Goal: Task Accomplishment & Management: Use online tool/utility

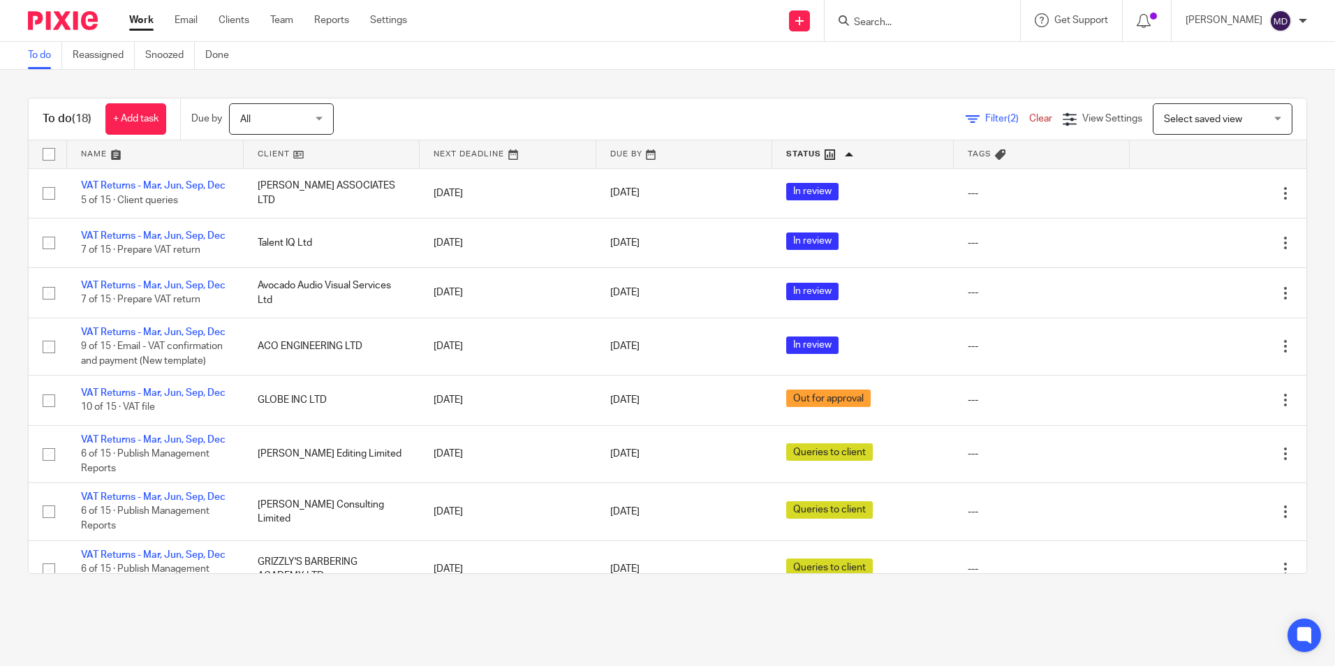
scroll to position [420, 0]
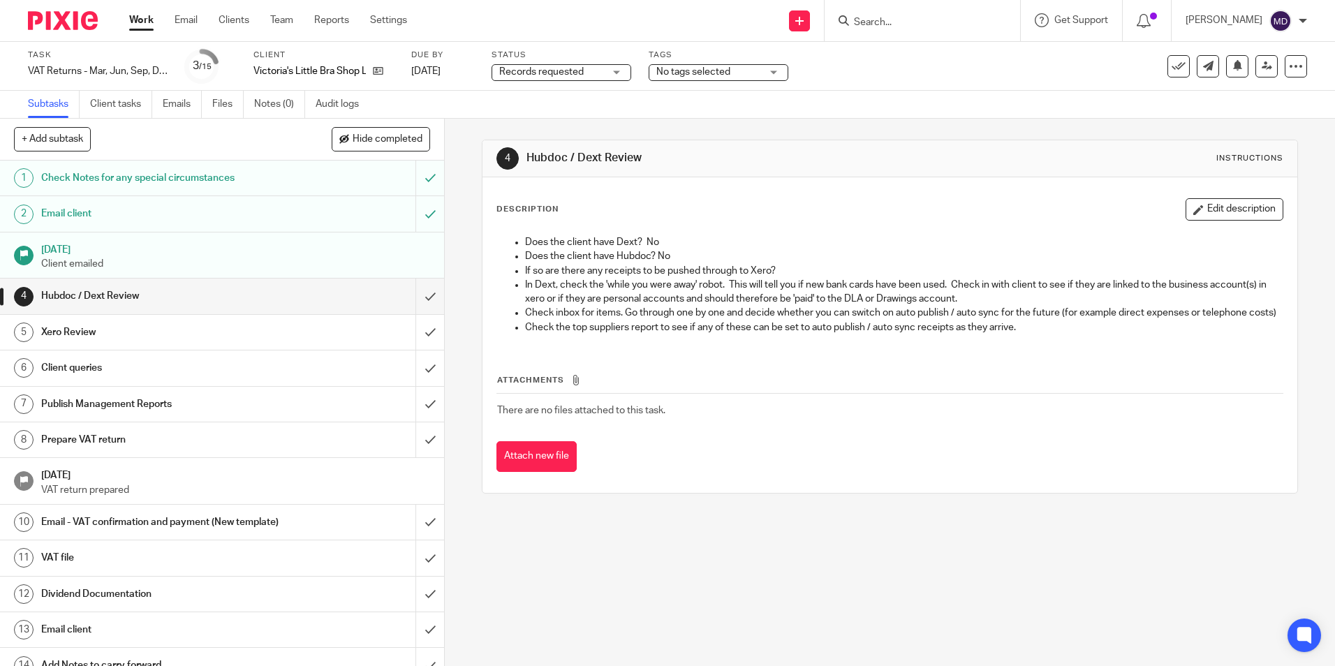
click at [528, 77] on span "Records requested" at bounding box center [551, 72] width 105 height 15
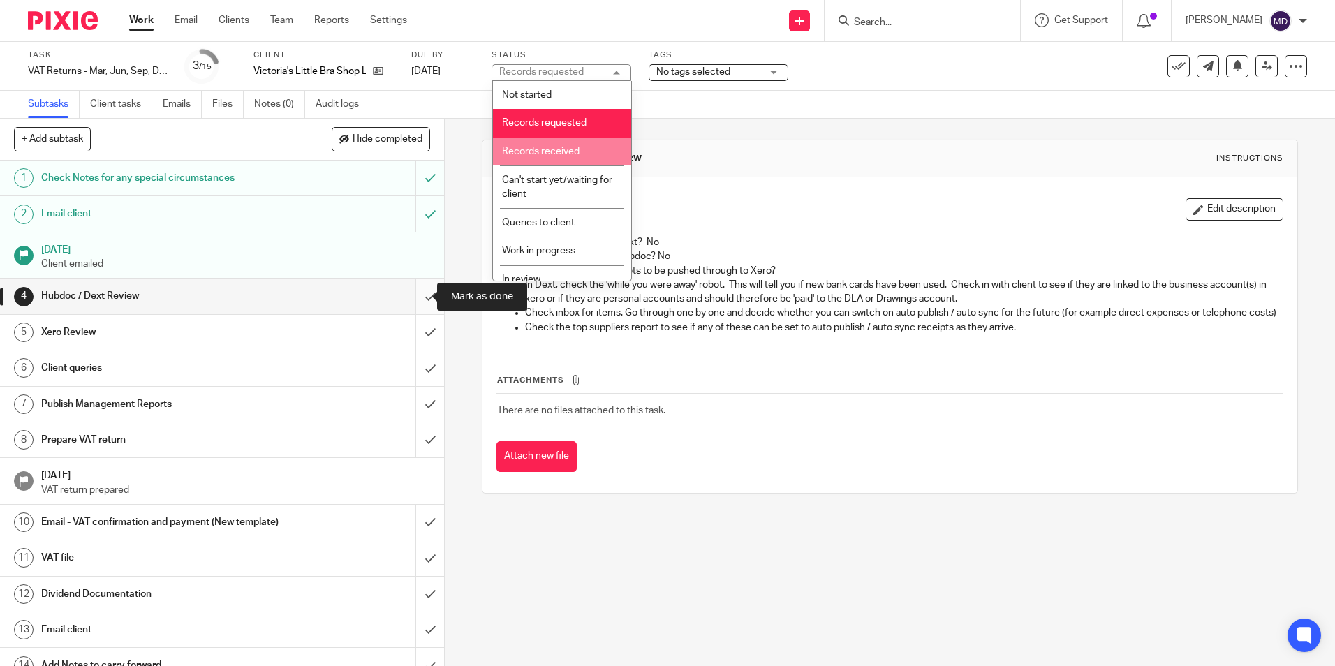
click at [404, 297] on input "submit" at bounding box center [222, 296] width 444 height 35
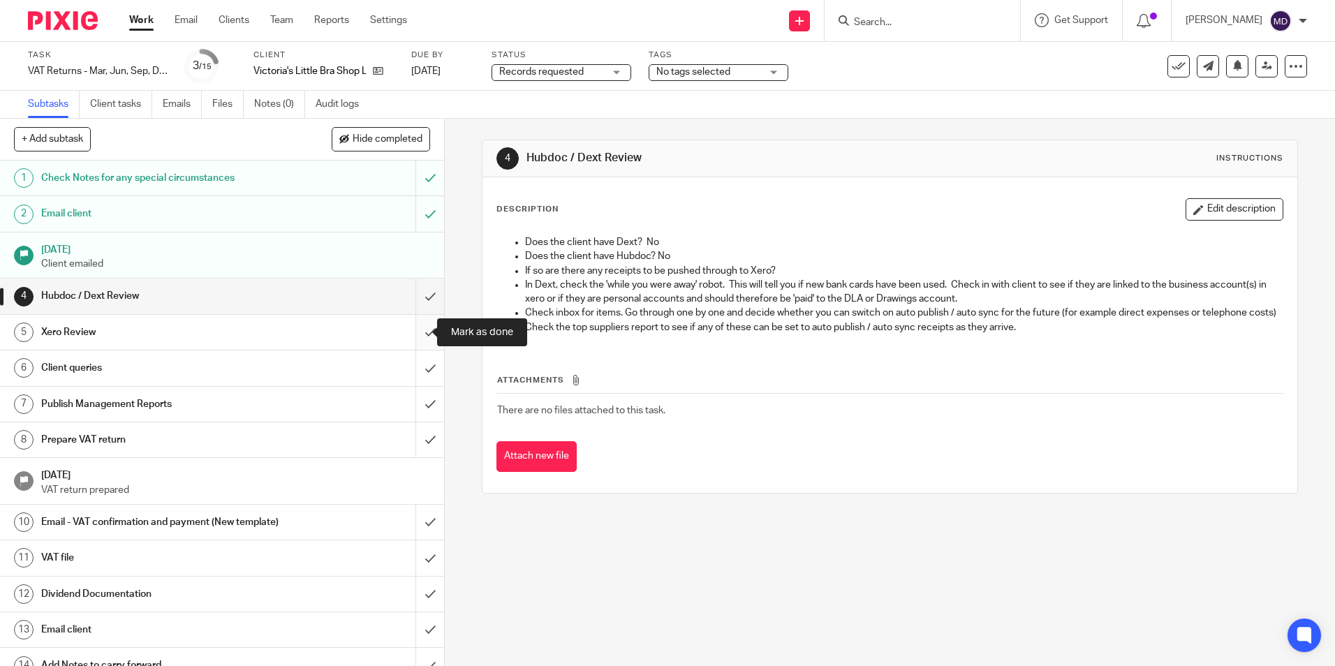
click at [405, 331] on input "submit" at bounding box center [222, 332] width 444 height 35
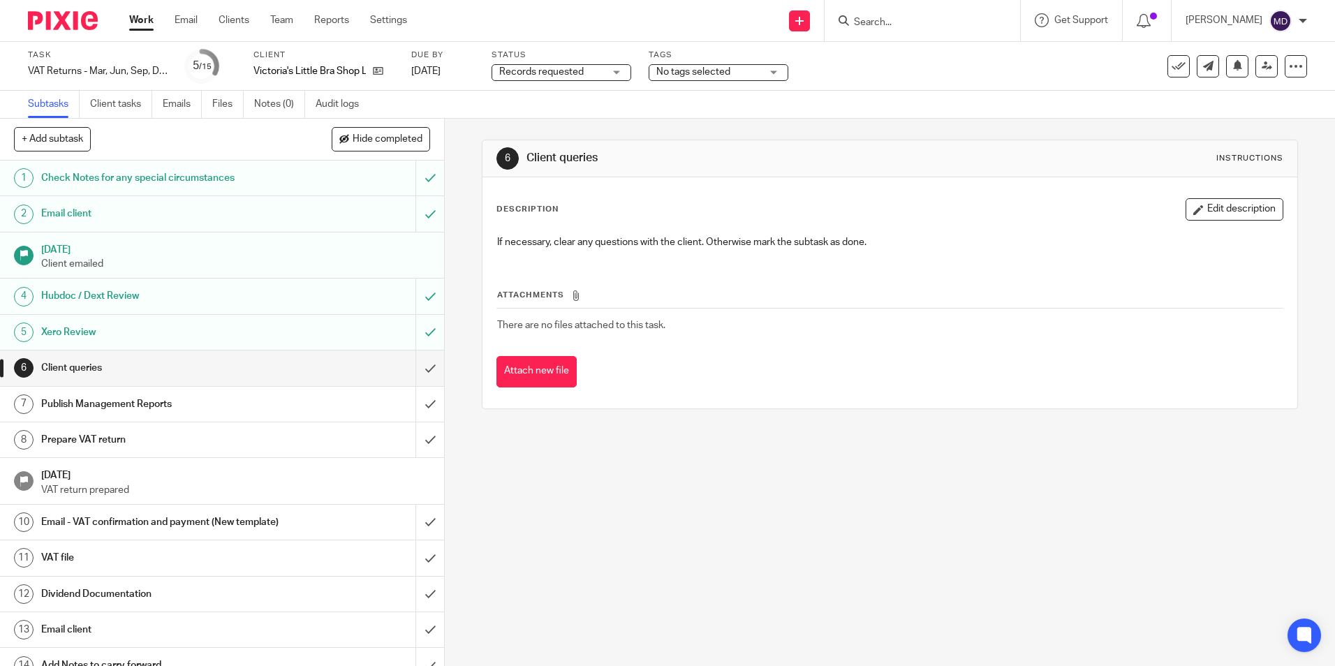
click at [564, 72] on span "Records requested" at bounding box center [541, 72] width 84 height 10
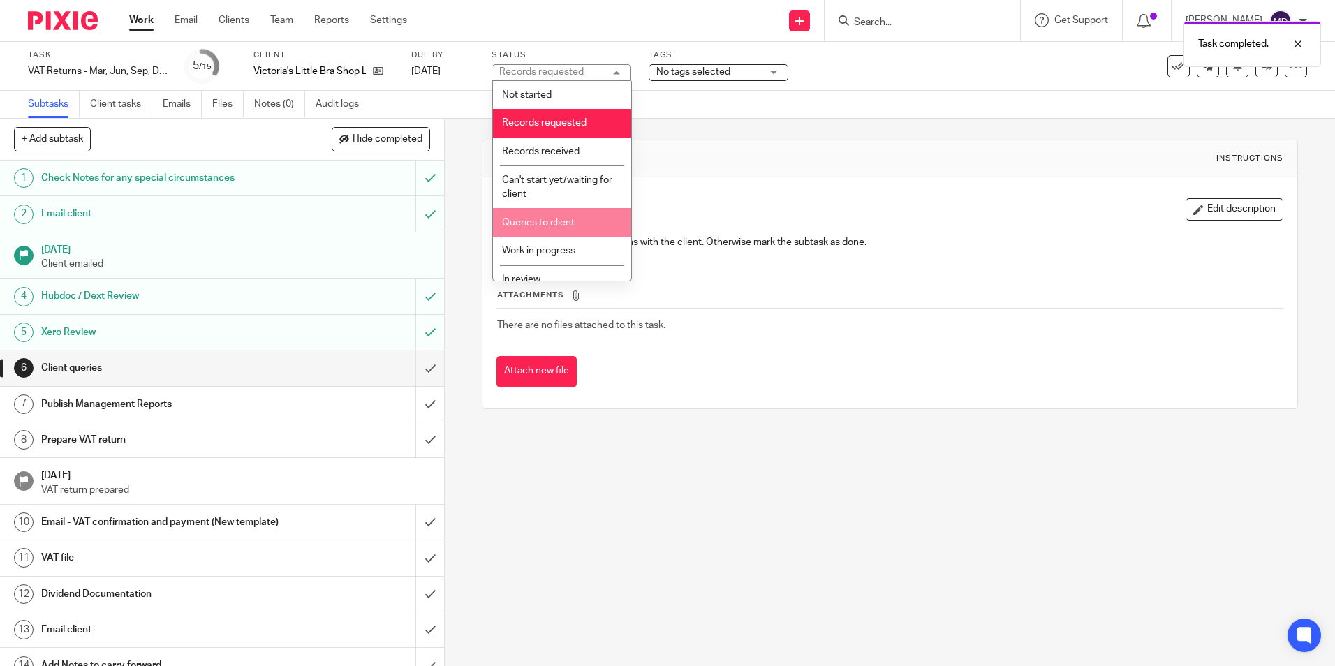
scroll to position [70, 0]
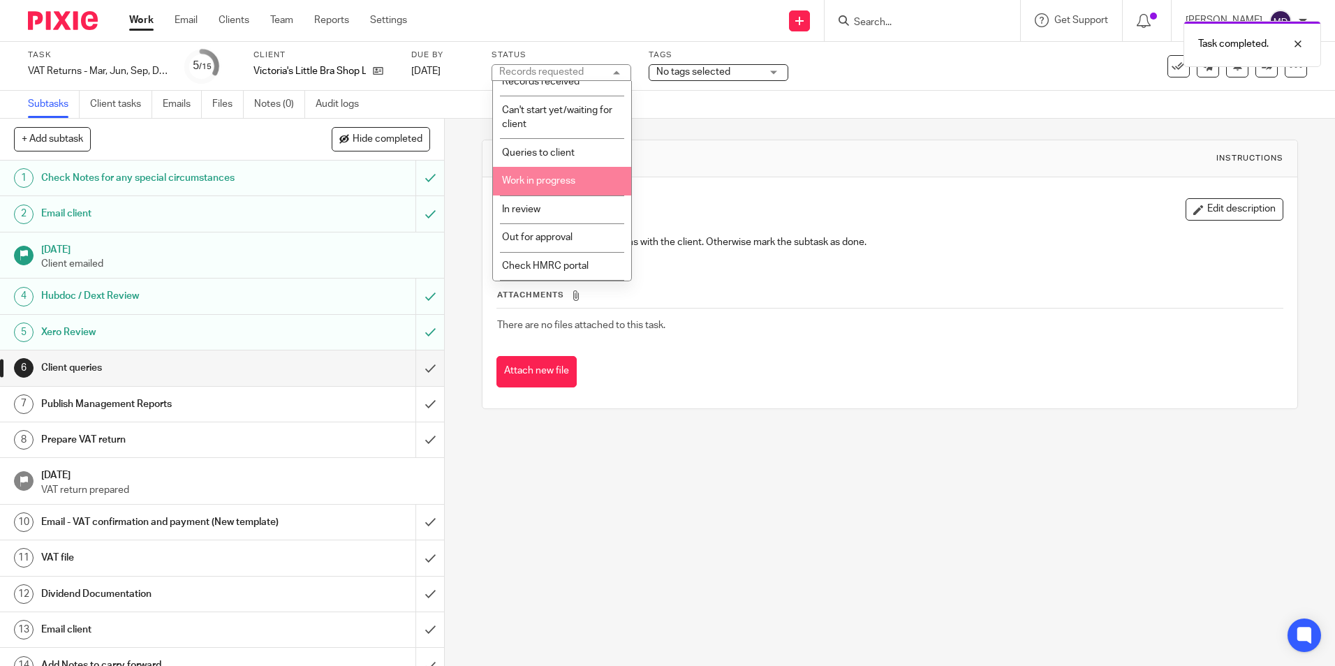
click at [560, 171] on li "Work in progress" at bounding box center [562, 181] width 138 height 29
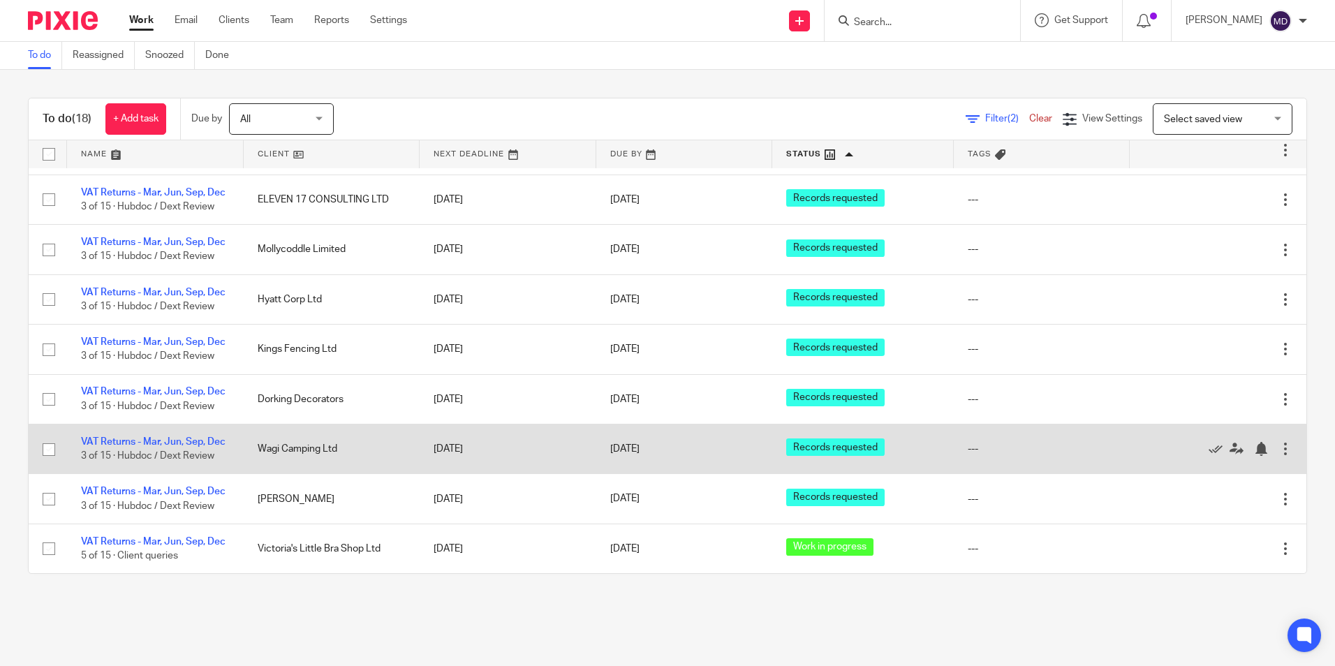
scroll to position [699, 0]
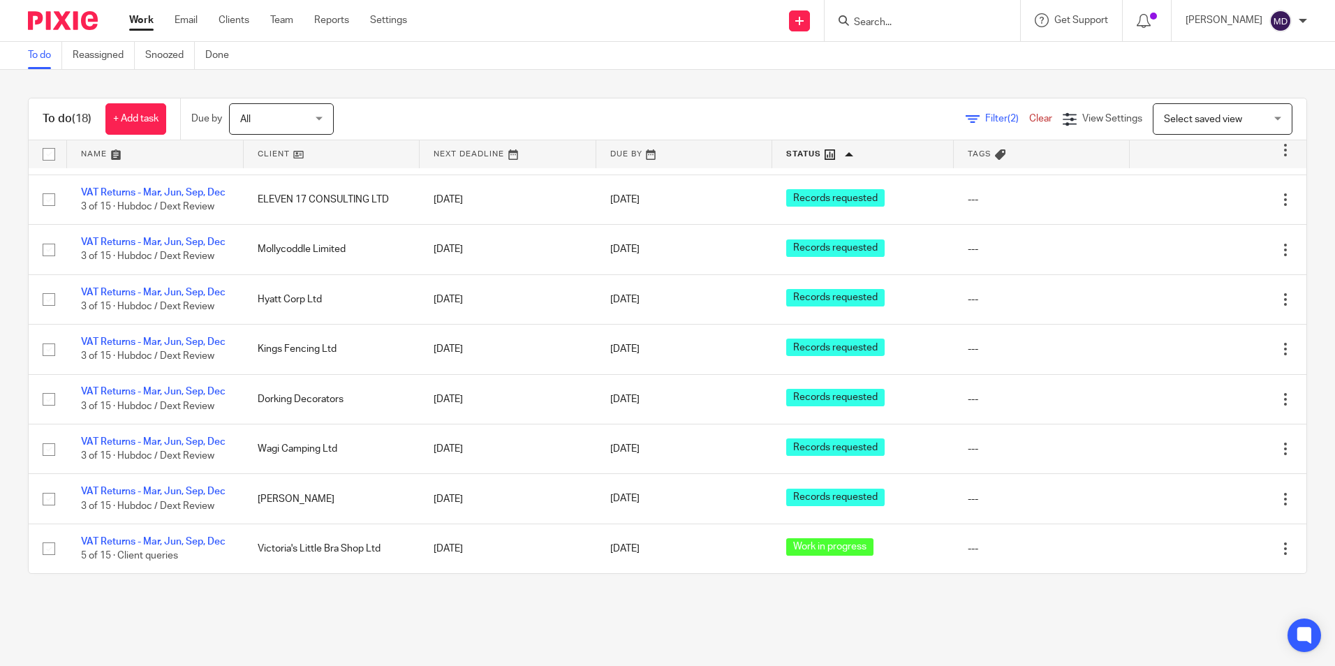
drag, startPoint x: 822, startPoint y: 649, endPoint x: 825, endPoint y: 628, distance: 21.1
click at [822, 649] on main "To do Reassigned Snoozed Done To do (18) + Add task Due by All All Today Tomorr…" at bounding box center [667, 333] width 1335 height 666
click at [950, 609] on main "To do Reassigned Snoozed Done To do (18) + Add task Due by All All Today Tomorr…" at bounding box center [667, 333] width 1335 height 666
click at [702, 637] on main "To do Reassigned Snoozed Done To do (18) + Add task Due by All All Today Tomorr…" at bounding box center [667, 333] width 1335 height 666
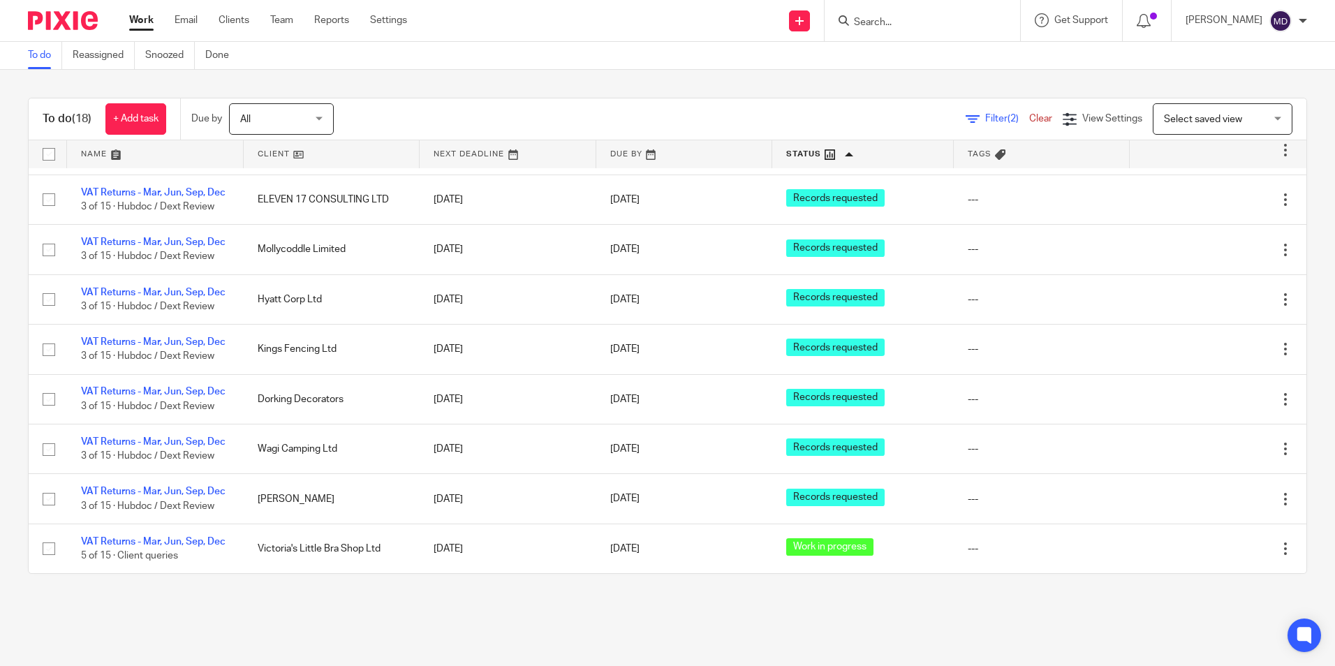
click at [676, 624] on main "To do Reassigned Snoozed Done To do (18) + Add task Due by All All Today Tomorr…" at bounding box center [667, 333] width 1335 height 666
click at [779, 633] on main "To do Reassigned Snoozed Done To do (18) + Add task Due by All All Today Tomorr…" at bounding box center [667, 333] width 1335 height 666
click at [764, 585] on div "To do (18) + Add task Due by All All Today Tomorrow This week Next week This mo…" at bounding box center [667, 336] width 1335 height 532
